Goal: Information Seeking & Learning: Learn about a topic

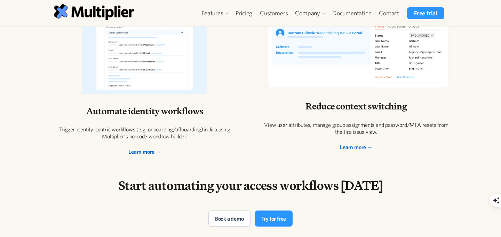
scroll to position [1510, 0]
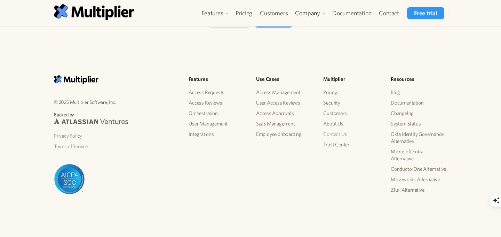
click at [338, 138] on link "Contact Us" at bounding box center [351, 134] width 56 height 10
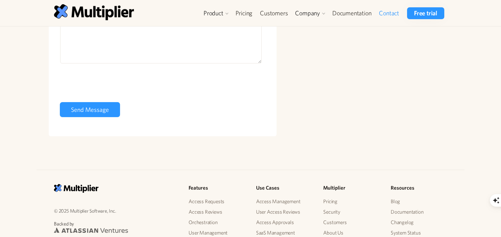
scroll to position [253, 0]
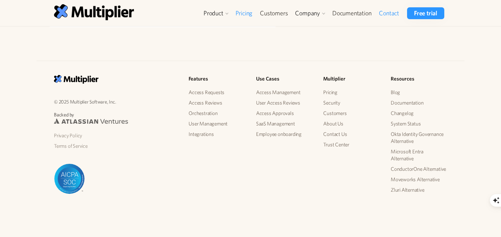
click at [250, 12] on link "Pricing" at bounding box center [244, 13] width 25 height 12
